Goal: Task Accomplishment & Management: Manage account settings

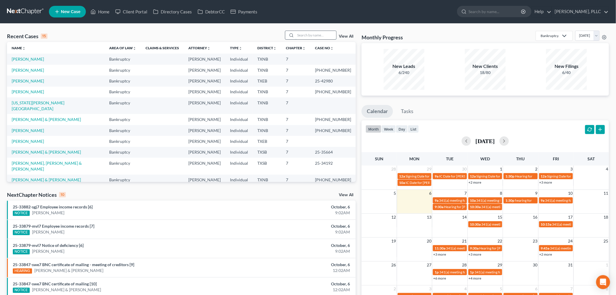
click at [312, 35] on input "search" at bounding box center [316, 35] width 41 height 8
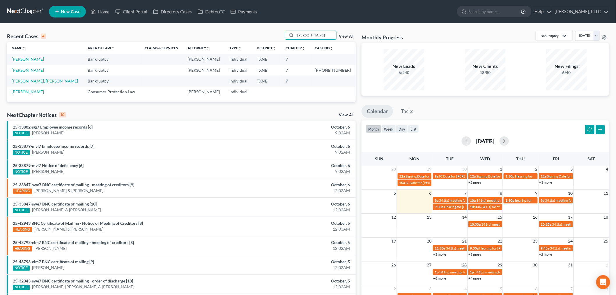
type input "[PERSON_NAME]"
click at [27, 58] on link "[PERSON_NAME]" at bounding box center [28, 59] width 32 height 5
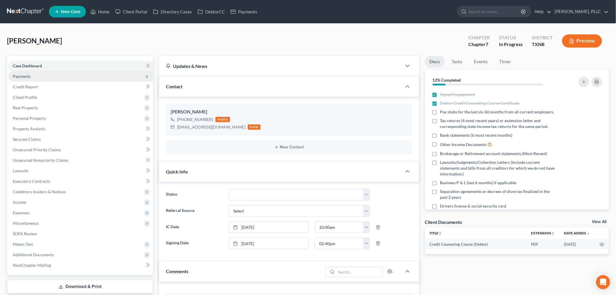
click at [28, 76] on span "Payments" at bounding box center [22, 76] width 18 height 5
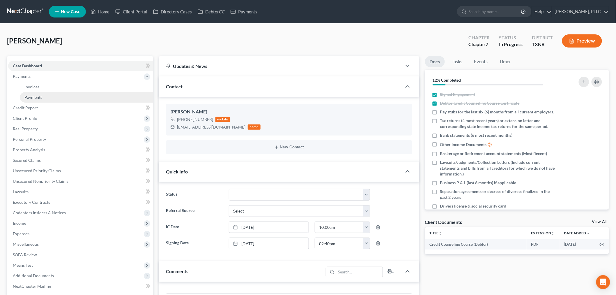
click at [33, 97] on span "Payments" at bounding box center [33, 97] width 18 height 5
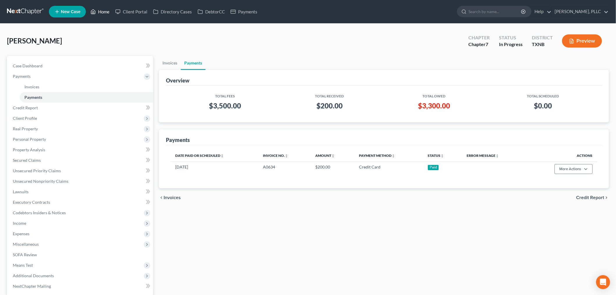
click at [106, 10] on link "Home" at bounding box center [100, 11] width 25 height 10
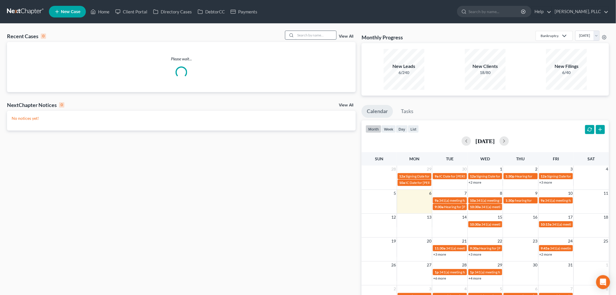
click at [304, 34] on input "search" at bounding box center [316, 35] width 41 height 8
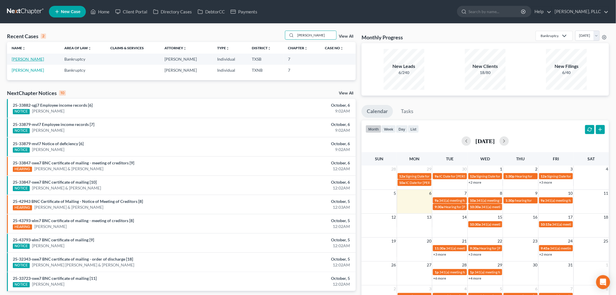
type input "[PERSON_NAME]"
click at [20, 58] on link "[PERSON_NAME]" at bounding box center [28, 59] width 32 height 5
select select "4"
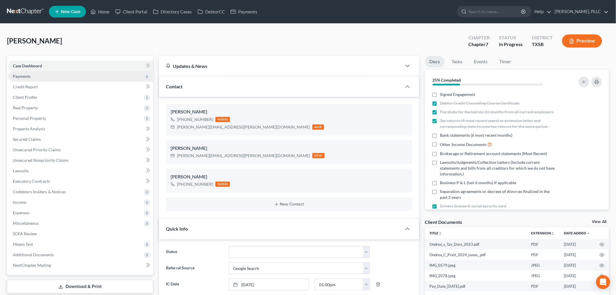
click at [22, 77] on span "Payments" at bounding box center [22, 76] width 18 height 5
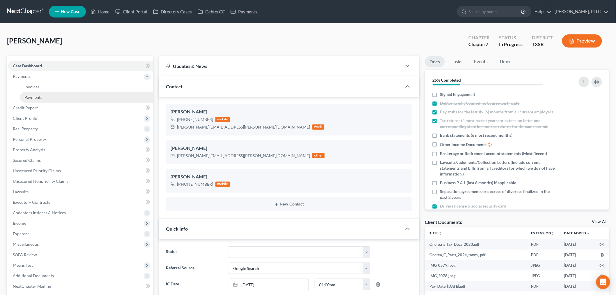
click at [28, 96] on span "Payments" at bounding box center [33, 97] width 18 height 5
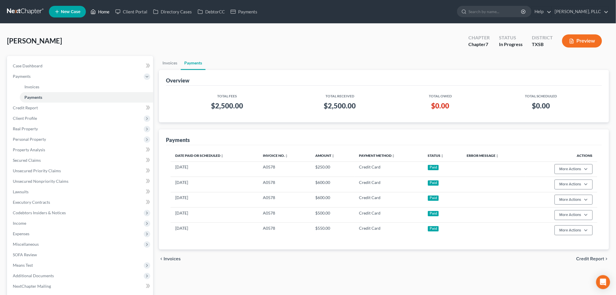
click at [104, 12] on link "Home" at bounding box center [100, 11] width 25 height 10
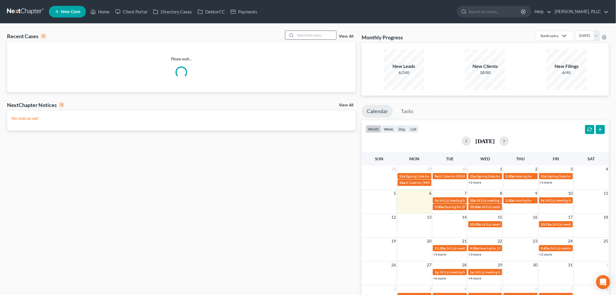
click at [302, 33] on input "search" at bounding box center [316, 35] width 41 height 8
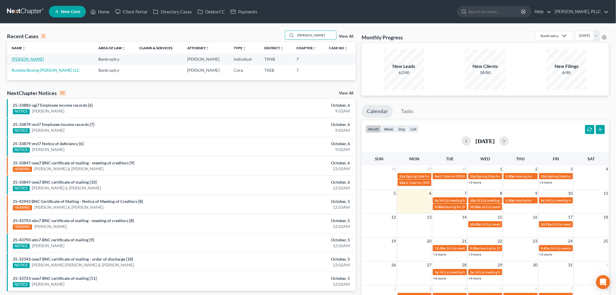
type input "[PERSON_NAME]"
click at [27, 58] on link "[PERSON_NAME]" at bounding box center [28, 59] width 32 height 5
select select "6"
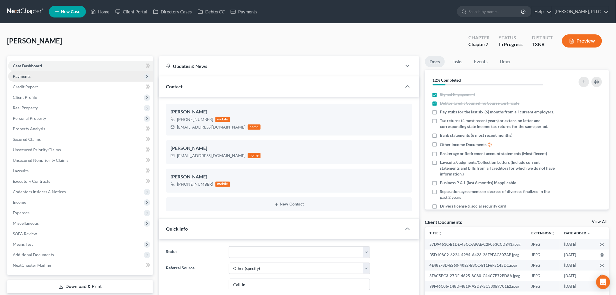
scroll to position [374, 0]
click at [33, 76] on span "Payments" at bounding box center [80, 76] width 145 height 10
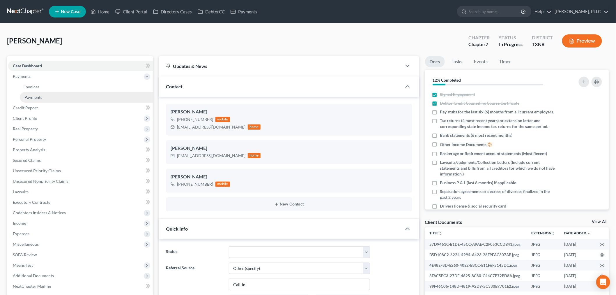
click at [40, 96] on span "Payments" at bounding box center [33, 97] width 18 height 5
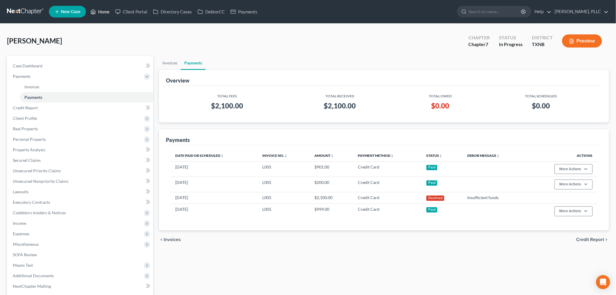
click at [103, 11] on link "Home" at bounding box center [100, 11] width 25 height 10
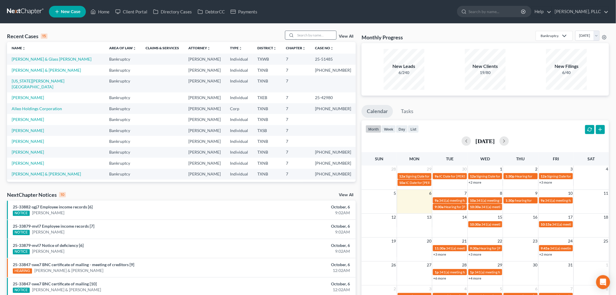
click at [317, 38] on input "search" at bounding box center [316, 35] width 41 height 8
type input "[PERSON_NAME]"
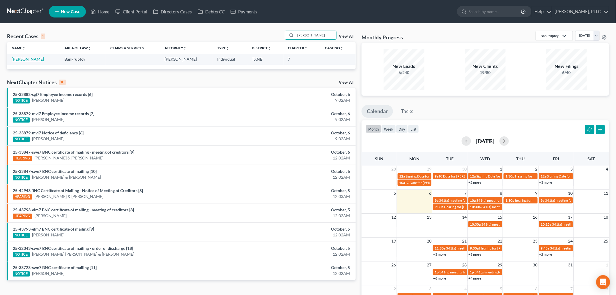
click at [36, 60] on link "[PERSON_NAME]" at bounding box center [28, 59] width 32 height 5
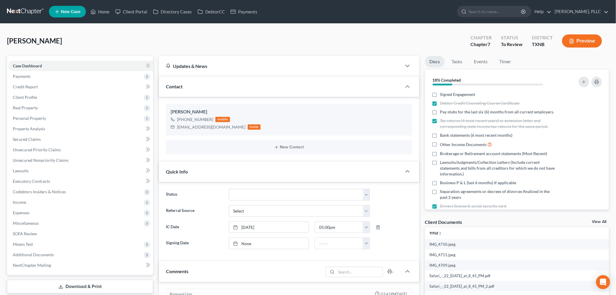
scroll to position [494, 0]
click at [33, 128] on span "Property Analysis" at bounding box center [29, 128] width 32 height 5
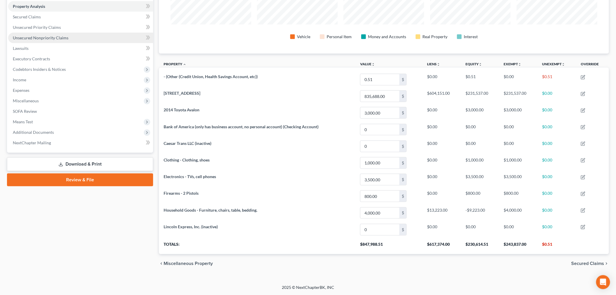
scroll to position [123, 0]
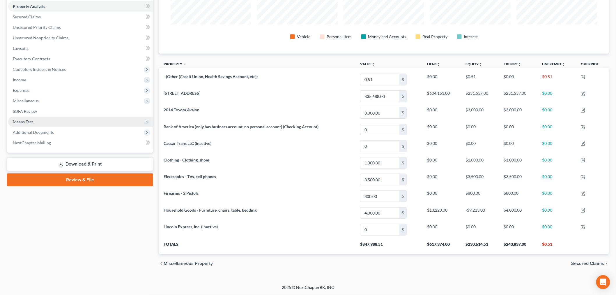
click at [47, 120] on span "Means Test" at bounding box center [80, 122] width 145 height 10
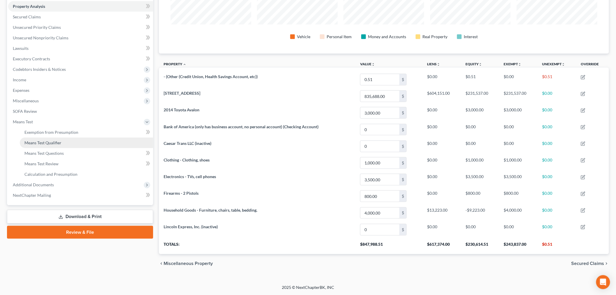
click at [49, 139] on link "Means Test Qualifier" at bounding box center [86, 142] width 133 height 10
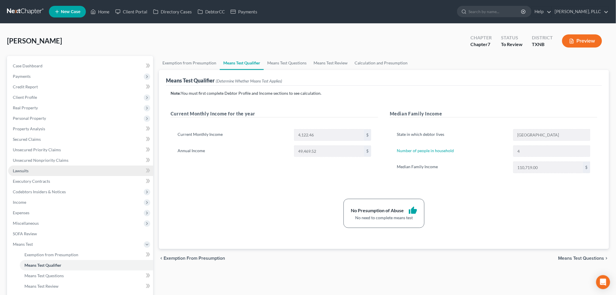
click at [41, 170] on link "Lawsuits" at bounding box center [80, 170] width 145 height 10
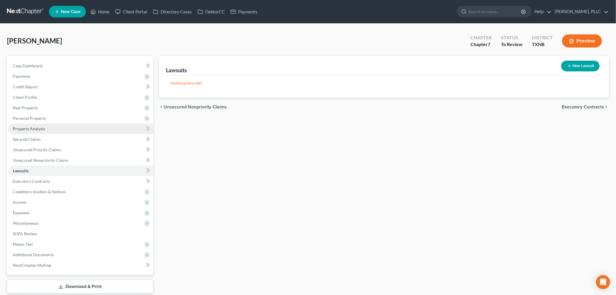
click at [38, 129] on span "Property Analysis" at bounding box center [29, 128] width 32 height 5
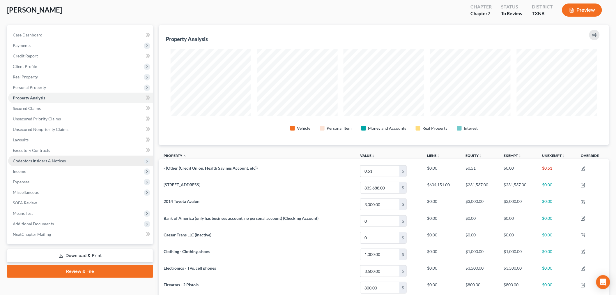
scroll to position [97, 0]
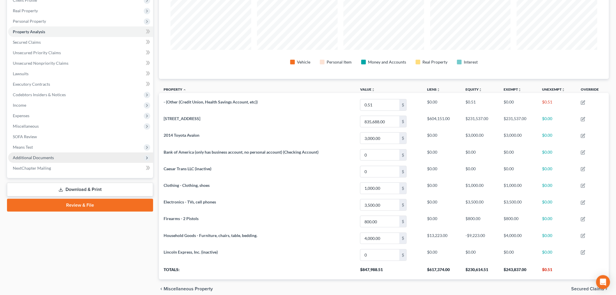
click at [40, 157] on span "Additional Documents" at bounding box center [33, 157] width 41 height 5
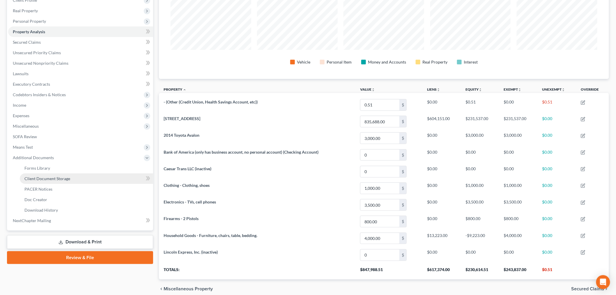
click at [45, 176] on span "Client Document Storage" at bounding box center [47, 178] width 46 height 5
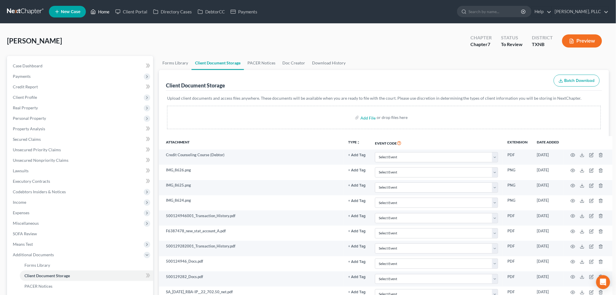
click at [100, 13] on link "Home" at bounding box center [100, 11] width 25 height 10
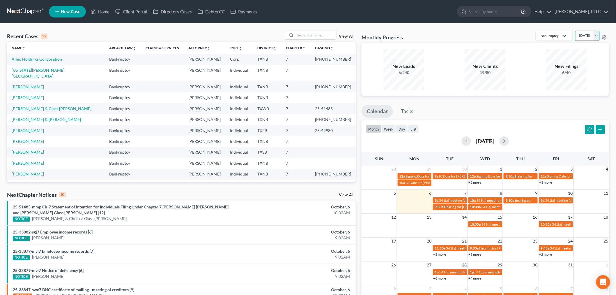
click at [597, 36] on select "[DATE] [DATE] [DATE] [DATE] [DATE] [DATE] [DATE] [DATE] [DATE] [DATE] [DATE] [D…" at bounding box center [588, 36] width 24 height 10
click at [576, 31] on select "[DATE] [DATE] [DATE] [DATE] [DATE] [DATE] [DATE] [DATE] [DATE] [DATE] [DATE] [D…" at bounding box center [588, 36] width 24 height 10
click at [250, 32] on div "Recent Cases 15 View All" at bounding box center [181, 36] width 349 height 11
click at [103, 12] on link "Home" at bounding box center [100, 11] width 25 height 10
click at [143, 38] on div "Recent Cases 15 View All" at bounding box center [181, 36] width 349 height 11
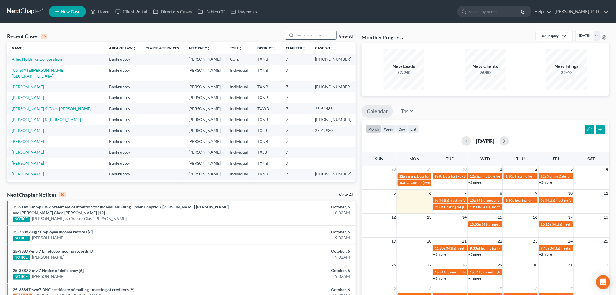
click at [312, 34] on input "search" at bounding box center [316, 35] width 41 height 8
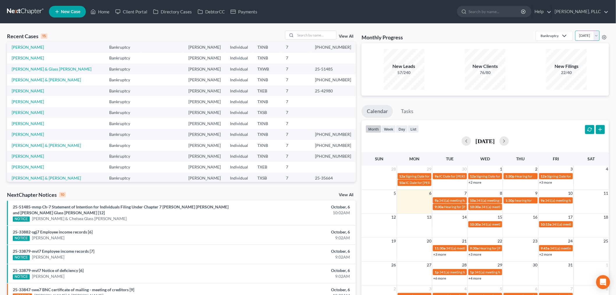
click at [598, 38] on select "[DATE] [DATE] [DATE] [DATE] [DATE] [DATE] [DATE] [DATE] [DATE] [DATE] [DATE] [D…" at bounding box center [588, 36] width 24 height 10
select select "0"
click at [576, 31] on select "[DATE] [DATE] [DATE] [DATE] [DATE] [DATE] [DATE] [DATE] [DATE] [DATE] [DATE] [D…" at bounding box center [588, 36] width 24 height 10
